Goal: Find contact information: Find contact information

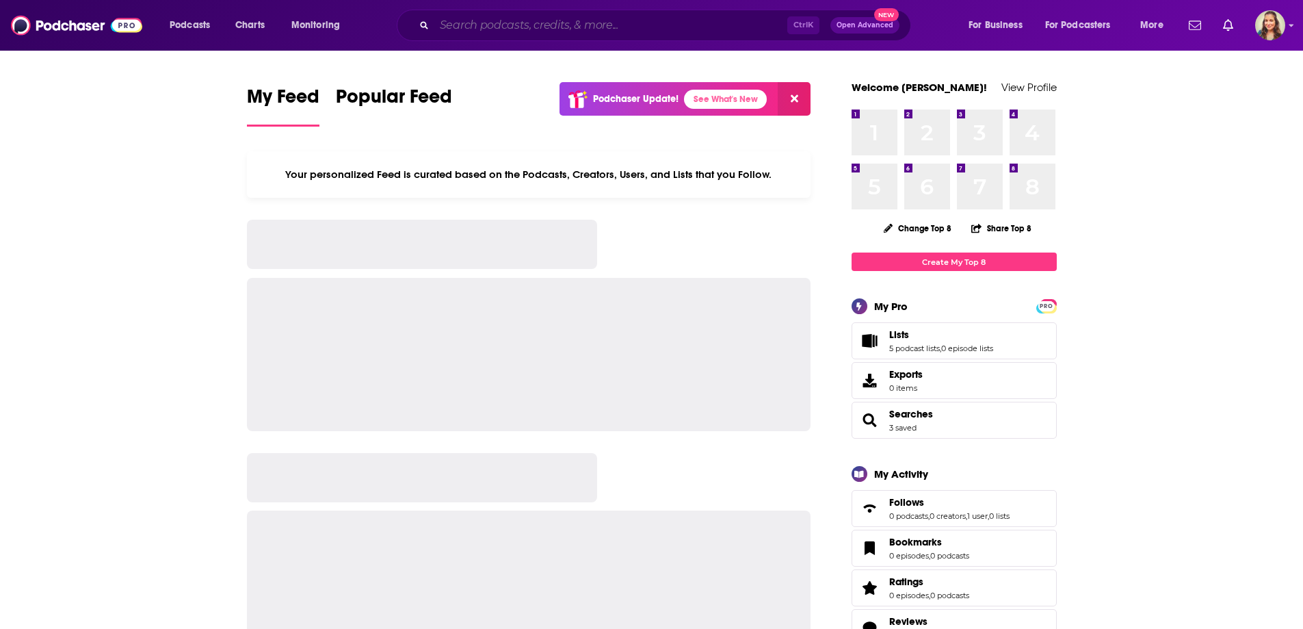
click at [514, 27] on input "Search podcasts, credits, & more..." at bounding box center [610, 25] width 353 height 22
paste input "The [PERSON_NAME] Show"
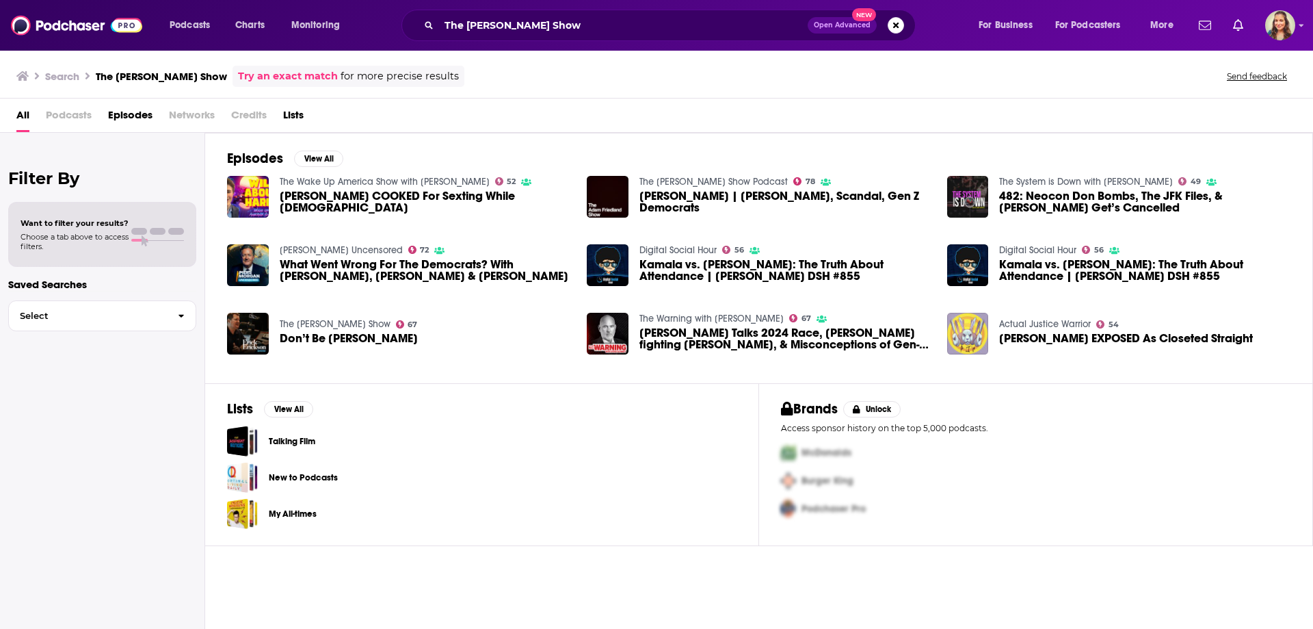
click at [149, 113] on span "Episodes" at bounding box center [130, 118] width 44 height 28
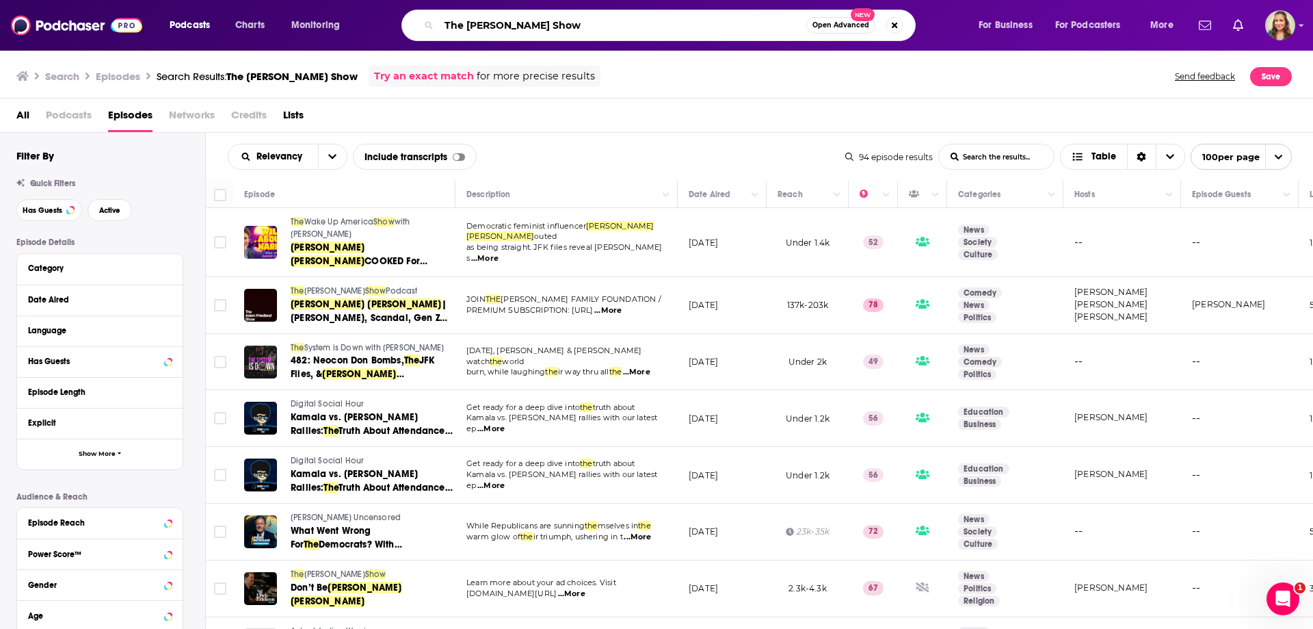
drag, startPoint x: 467, startPoint y: 16, endPoint x: 358, endPoint y: 24, distance: 108.3
click at [378, 24] on div "Podcasts Charts Monitoring The Harry Sisson Show Open Advanced New For Business…" at bounding box center [673, 25] width 1027 height 31
click at [515, 22] on input "Harry Sisson Show" at bounding box center [622, 25] width 367 height 22
type input "[PERSON_NAME]"
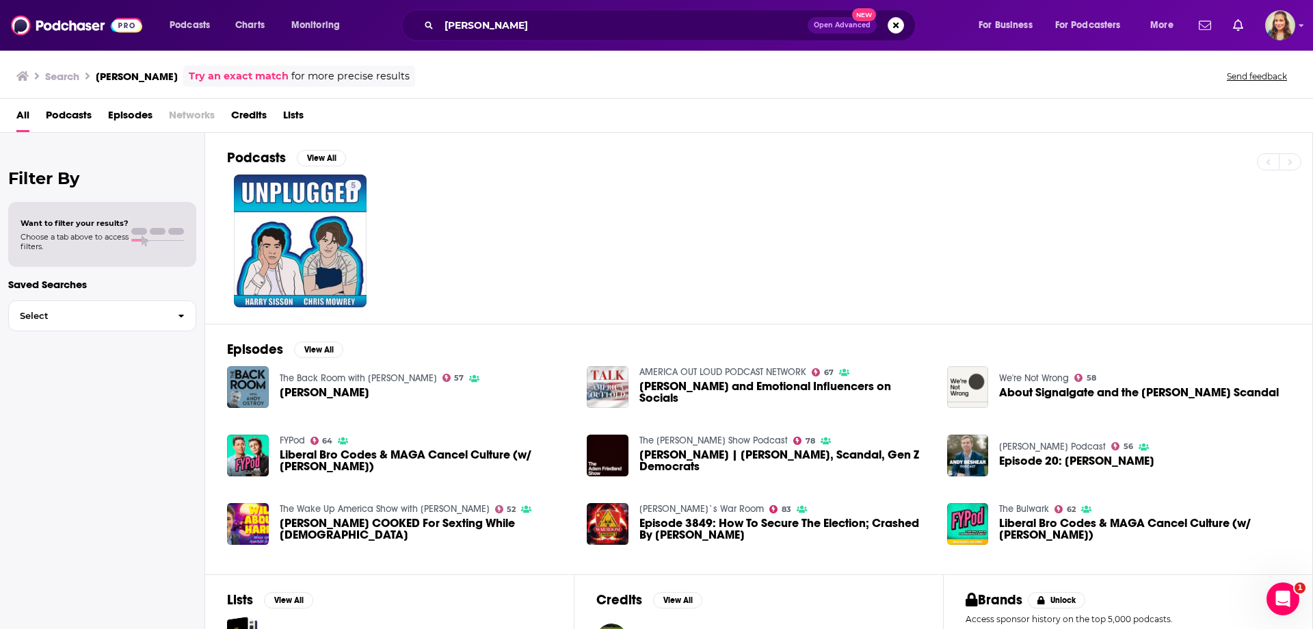
click at [235, 111] on span "Credits" at bounding box center [249, 118] width 36 height 28
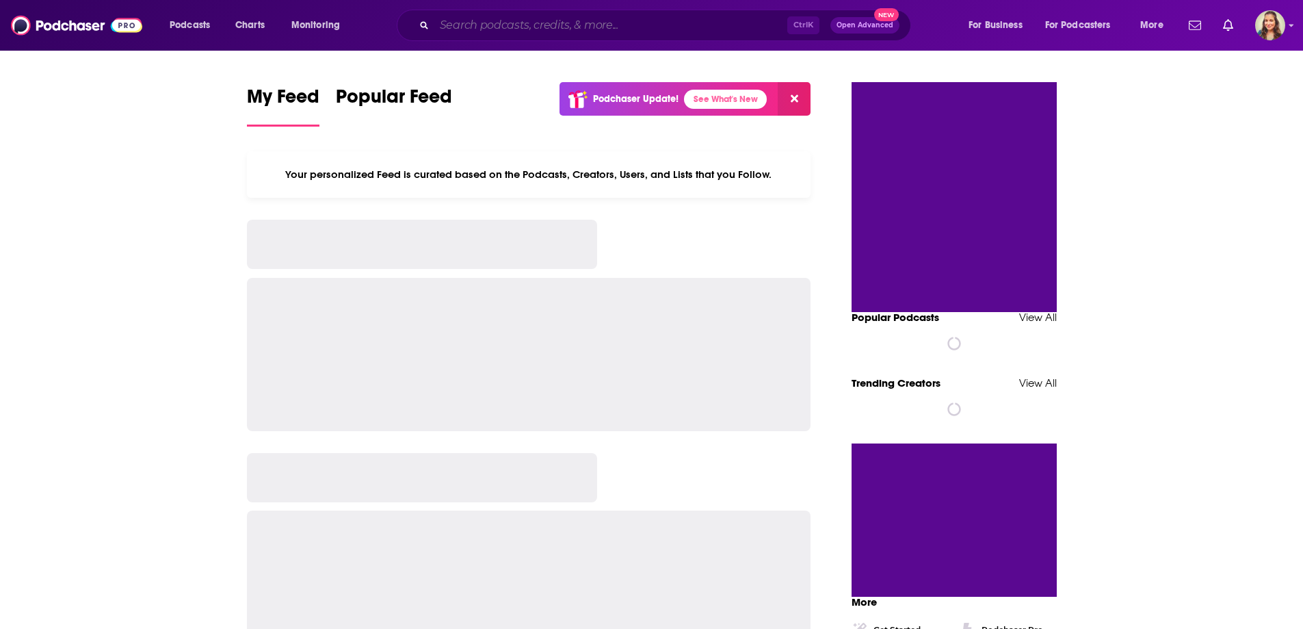
click at [549, 23] on input "Search podcasts, credits, & more..." at bounding box center [610, 25] width 353 height 22
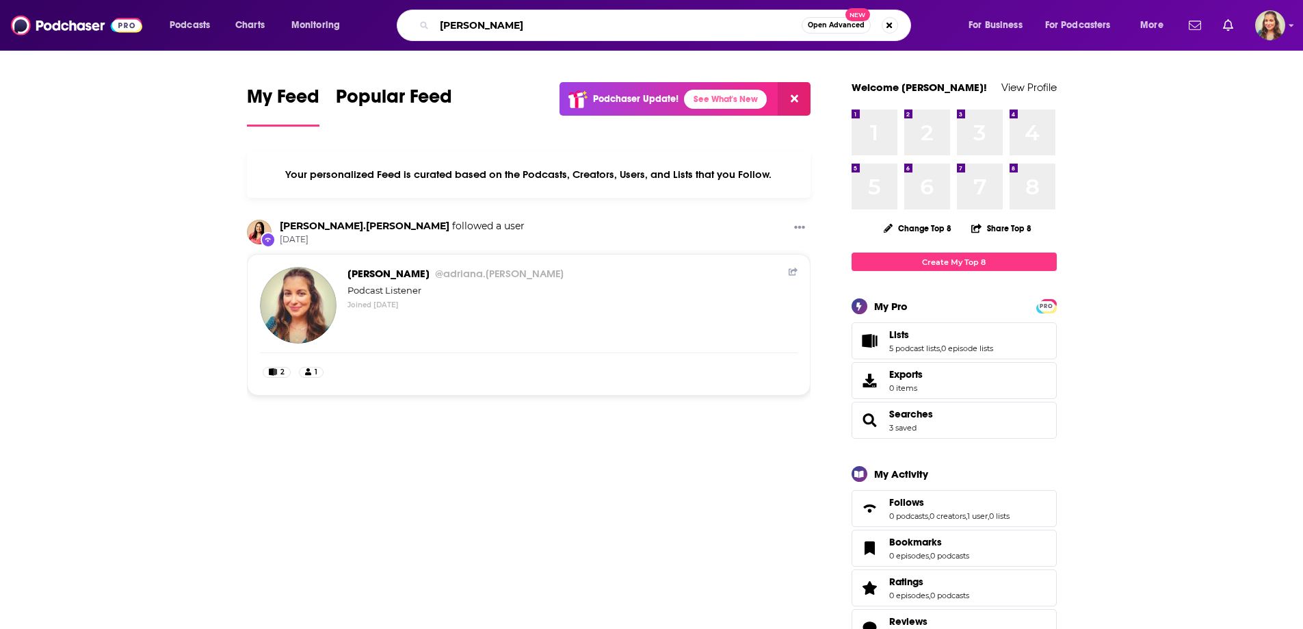
type input "[PERSON_NAME]"
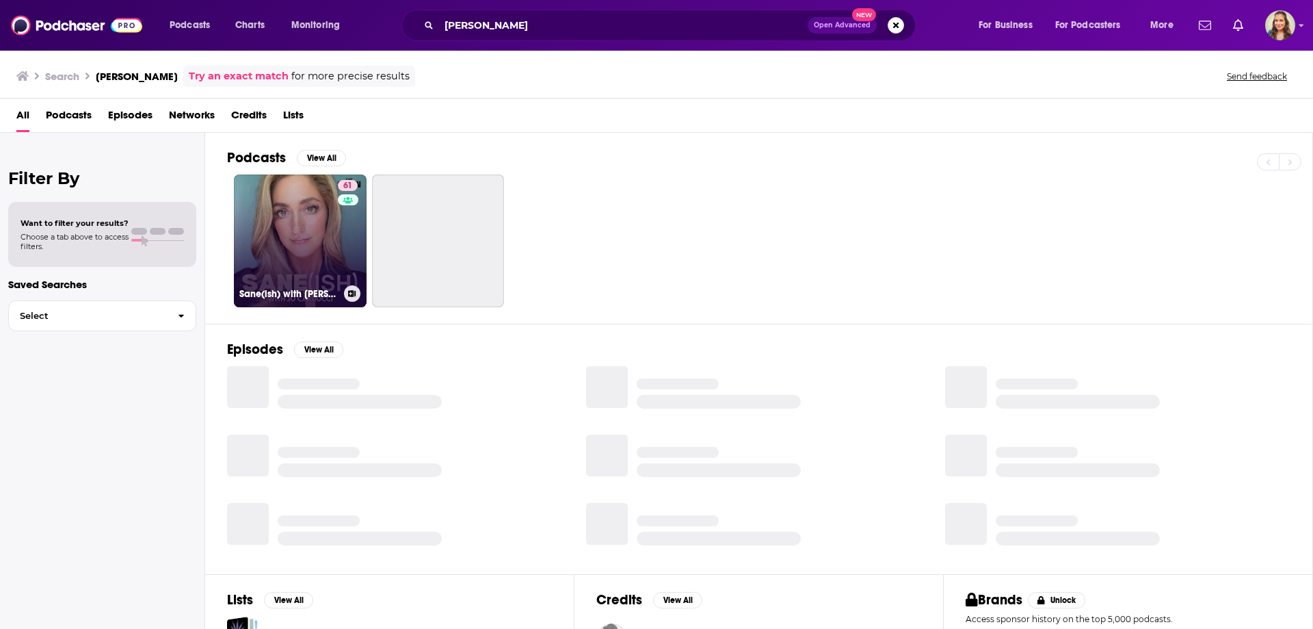
click at [294, 277] on link "61 Sane(ish) with [PERSON_NAME]" at bounding box center [300, 240] width 133 height 133
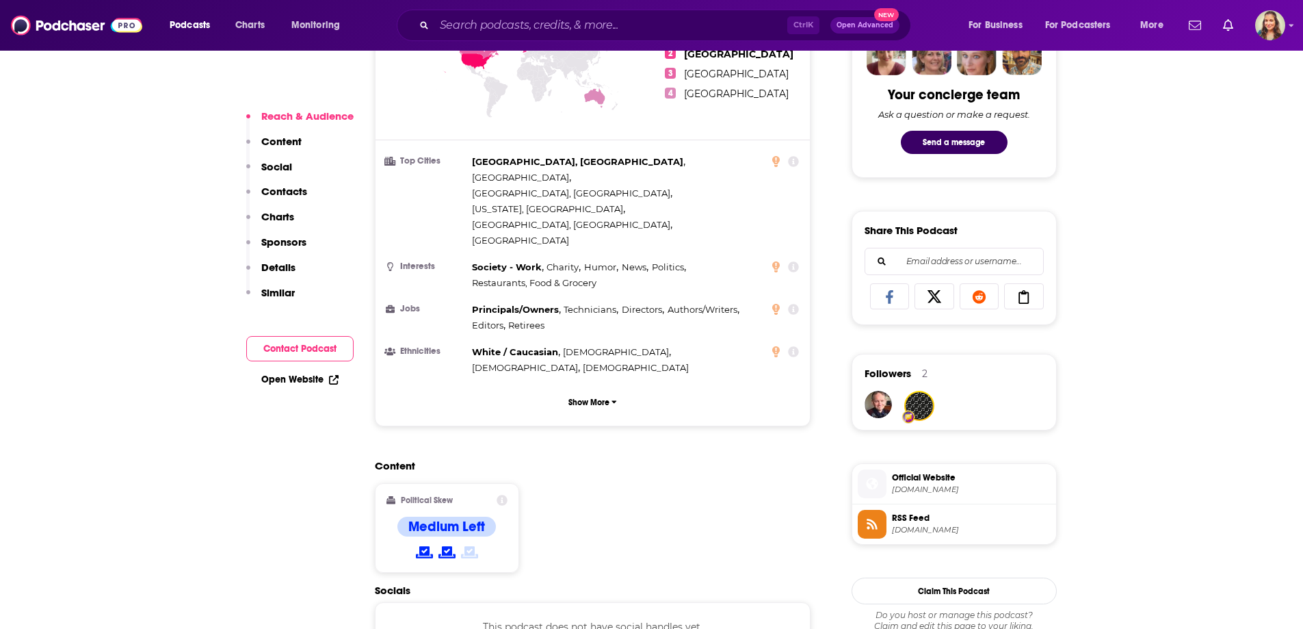
scroll to position [821, 0]
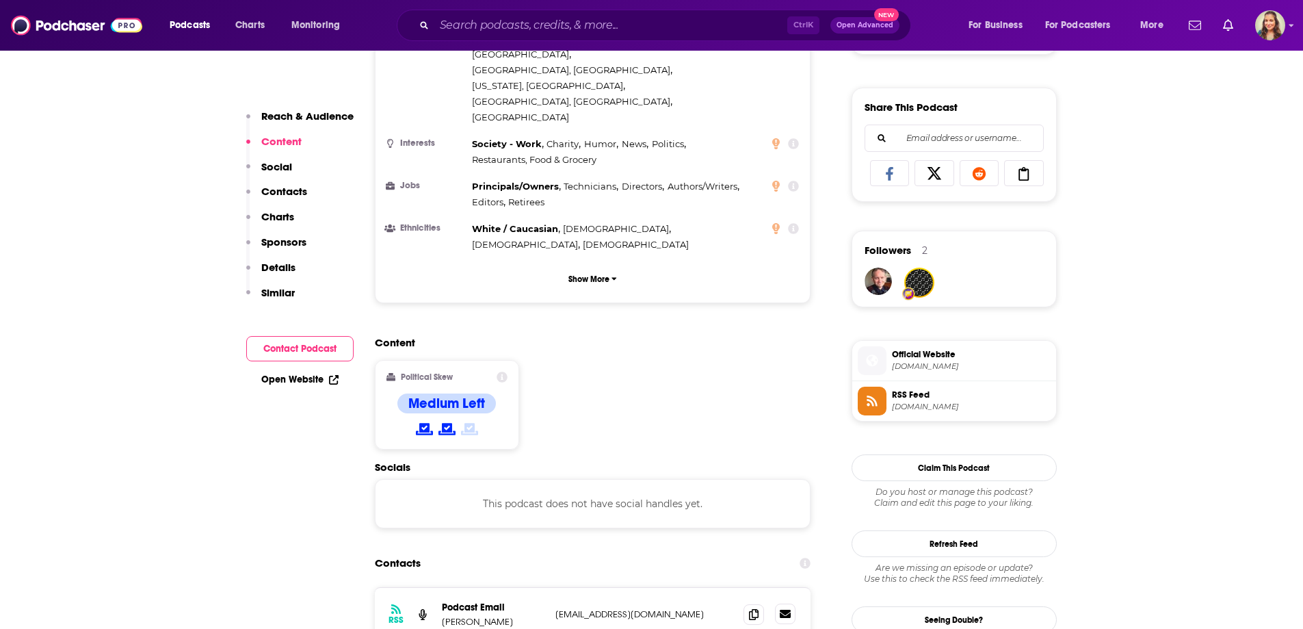
click at [785, 610] on icon at bounding box center [785, 614] width 11 height 8
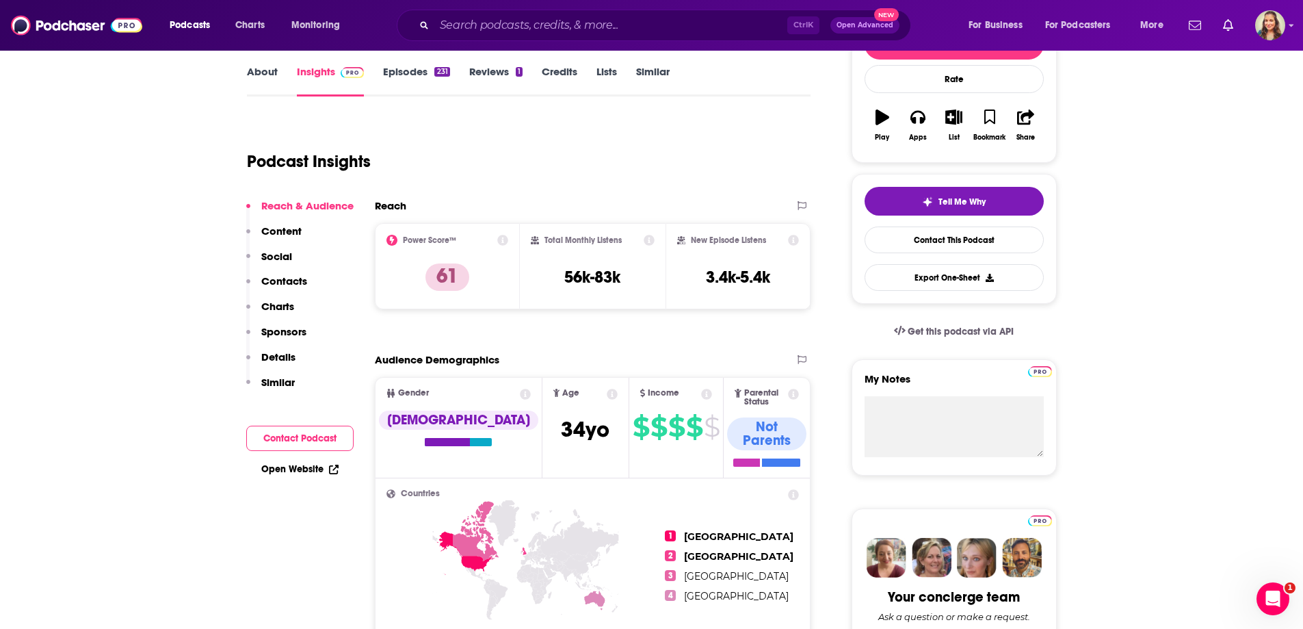
scroll to position [0, 0]
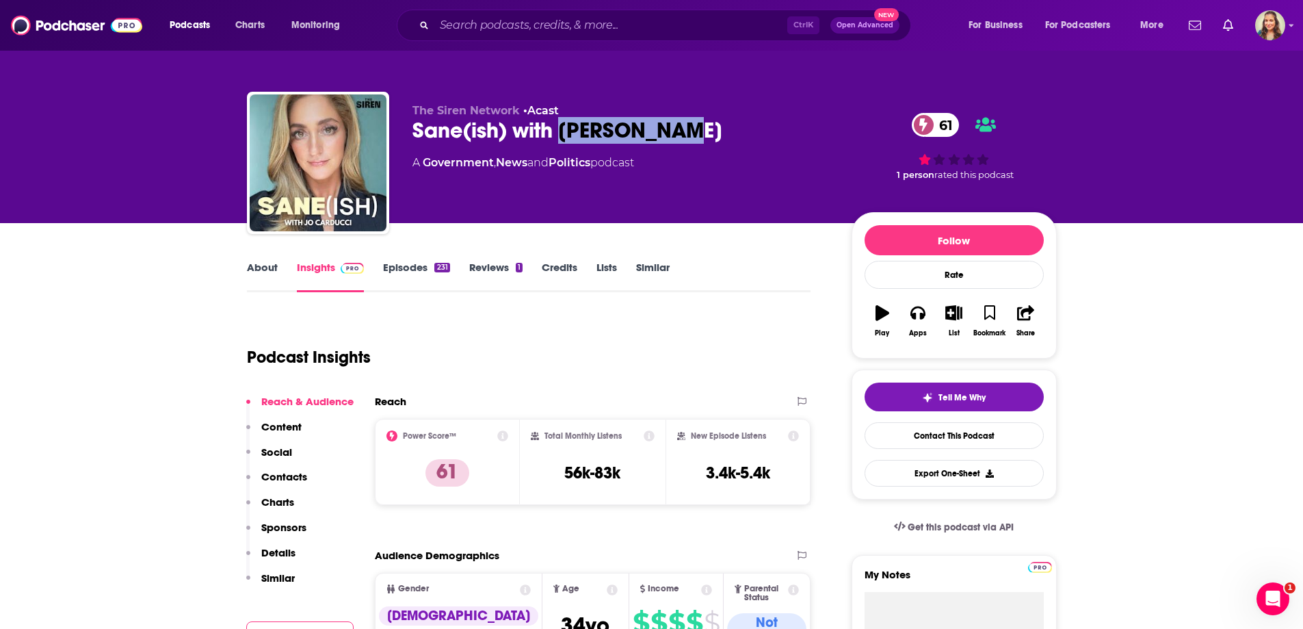
drag, startPoint x: 685, startPoint y: 129, endPoint x: 562, endPoint y: 131, distance: 123.1
click at [562, 131] on div "Sane(ish) with [PERSON_NAME] 61" at bounding box center [621, 130] width 417 height 27
copy h2 "[PERSON_NAME]"
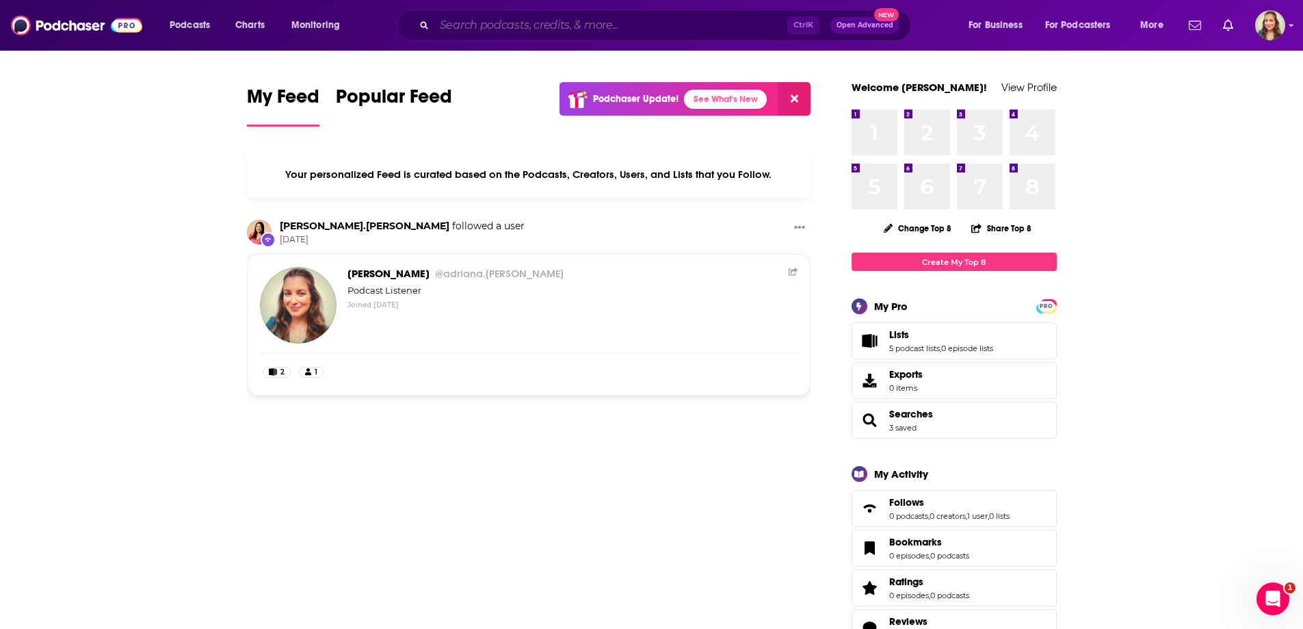
click at [636, 27] on input "Search podcasts, credits, & more..." at bounding box center [610, 25] width 353 height 22
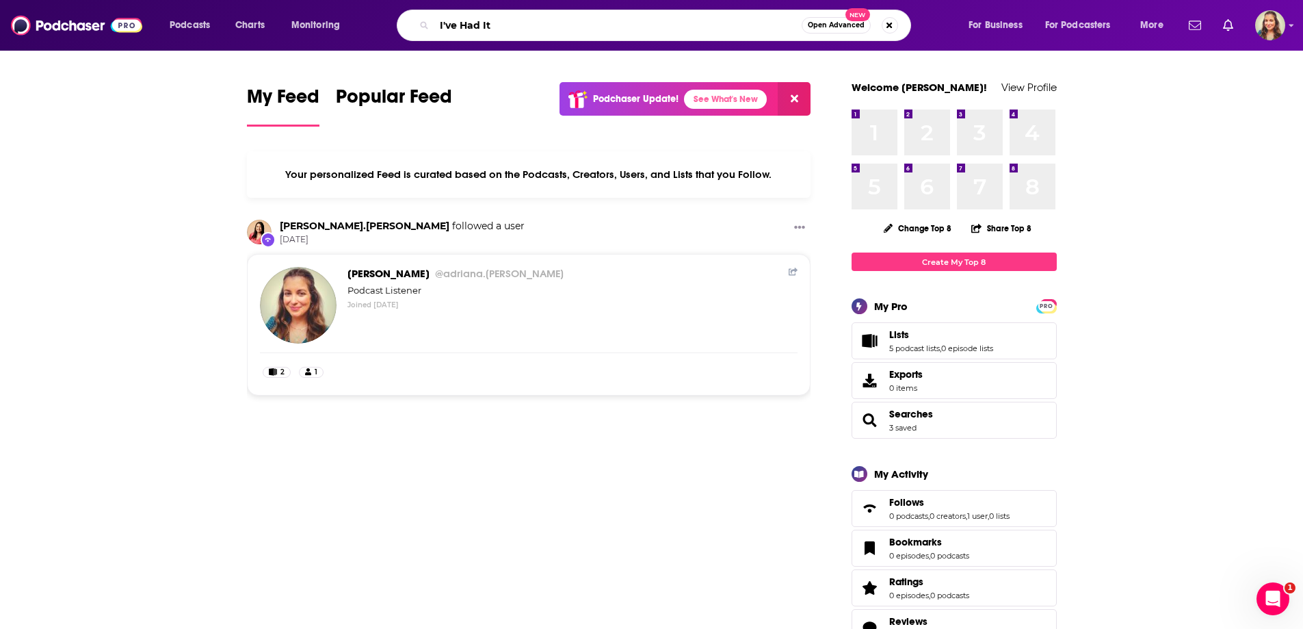
type input "I've Had It"
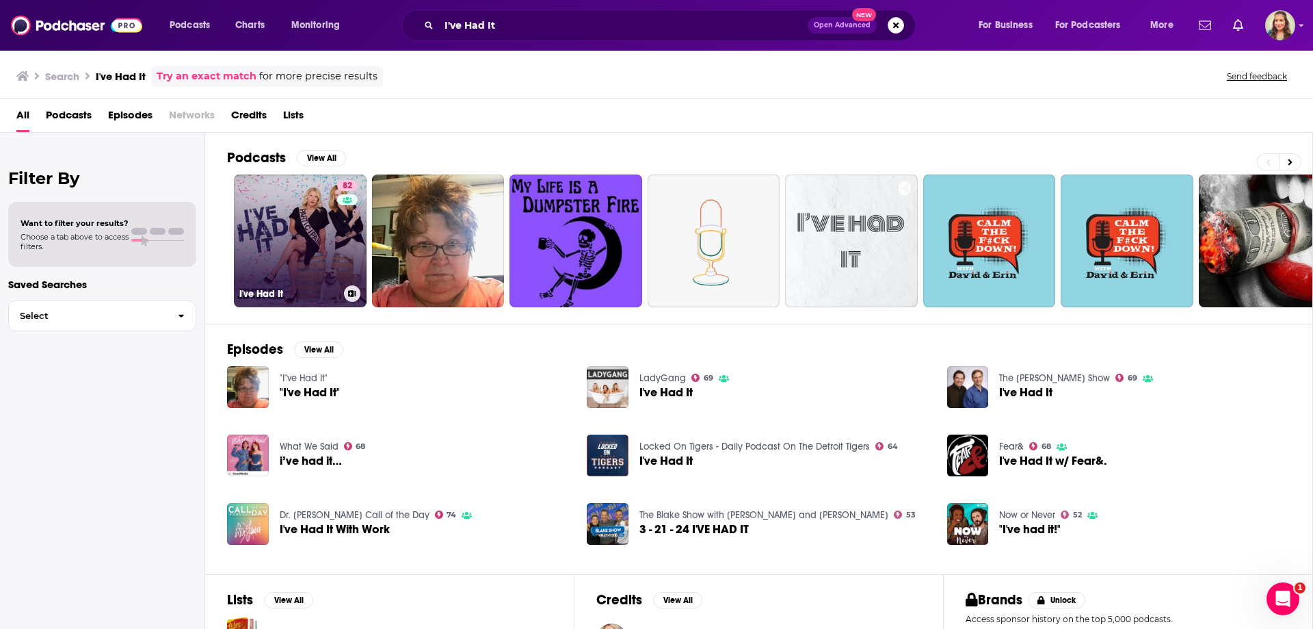
click at [293, 211] on link "82 I've Had It" at bounding box center [300, 240] width 133 height 133
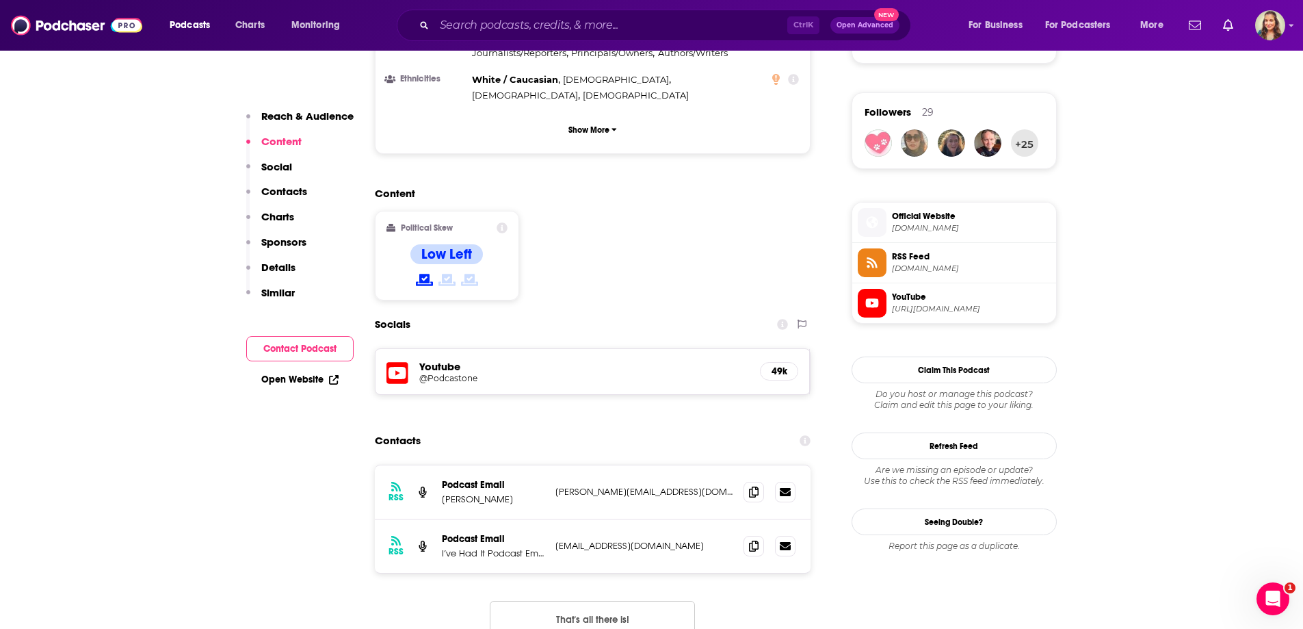
scroll to position [1095, 0]
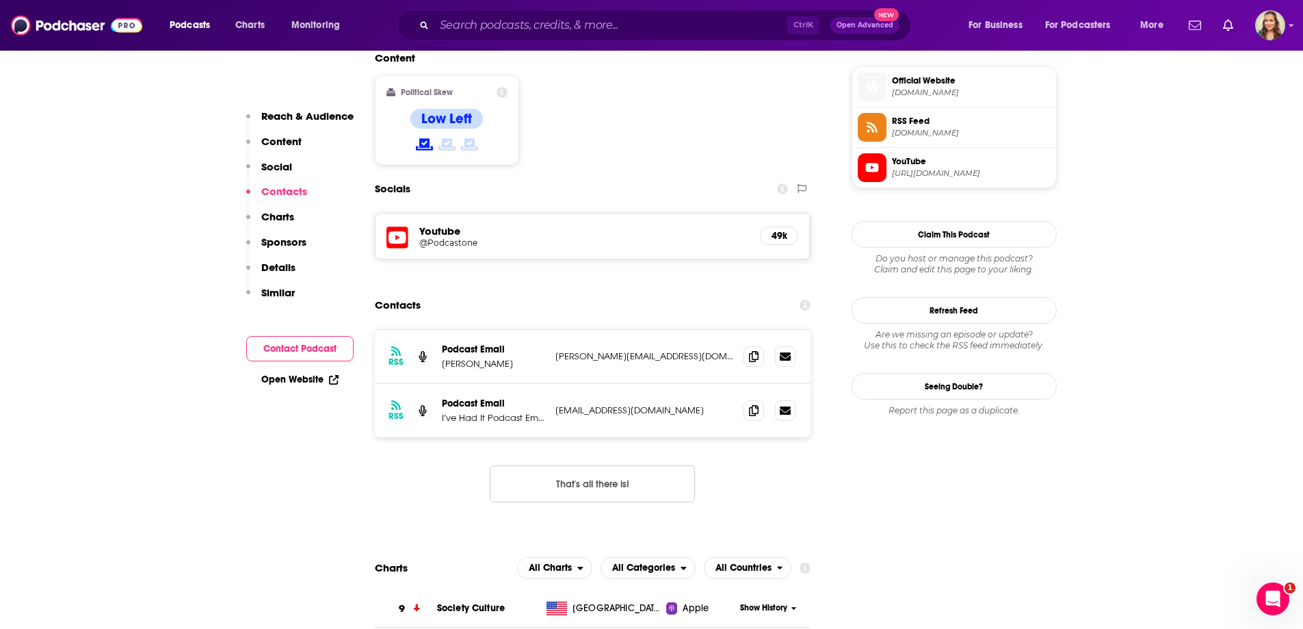
drag, startPoint x: 548, startPoint y: 272, endPoint x: 683, endPoint y: 278, distance: 135.6
click at [683, 330] on div "RSS Podcast Email Jennifer Welch richard@ivehaditpodcast.com richard@ivehaditpo…" at bounding box center [593, 357] width 436 height 54
copy div "richard@ivehaditpodcast.com"
